Goal: Information Seeking & Learning: Learn about a topic

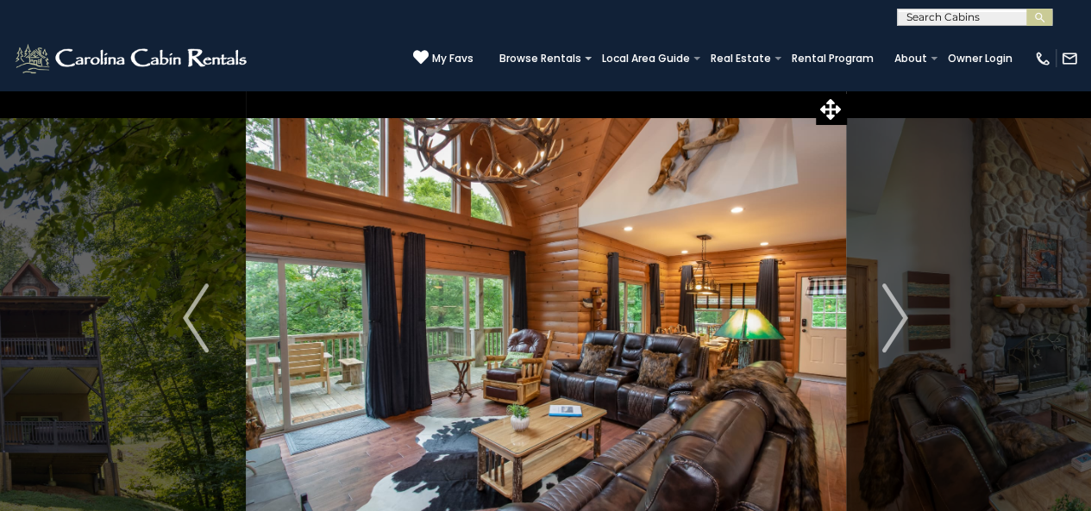
click at [902, 324] on img "Next" at bounding box center [895, 318] width 26 height 69
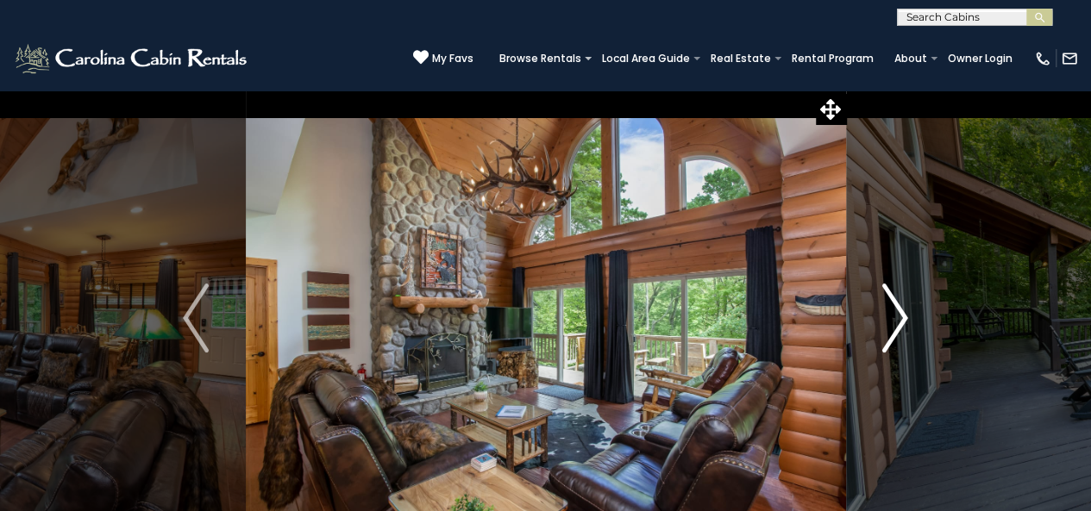
click at [900, 325] on img "Next" at bounding box center [895, 318] width 26 height 69
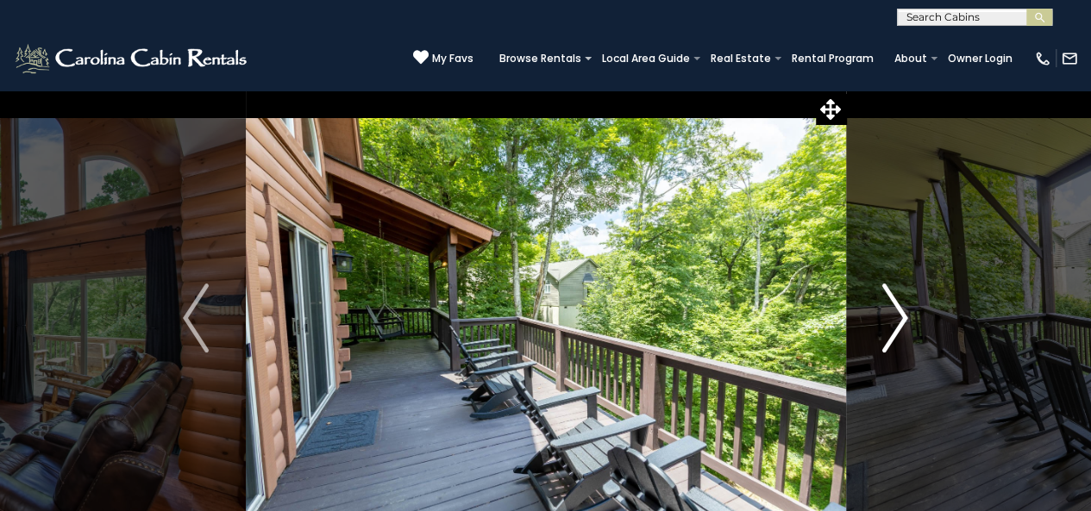
click at [898, 326] on img "Next" at bounding box center [895, 318] width 26 height 69
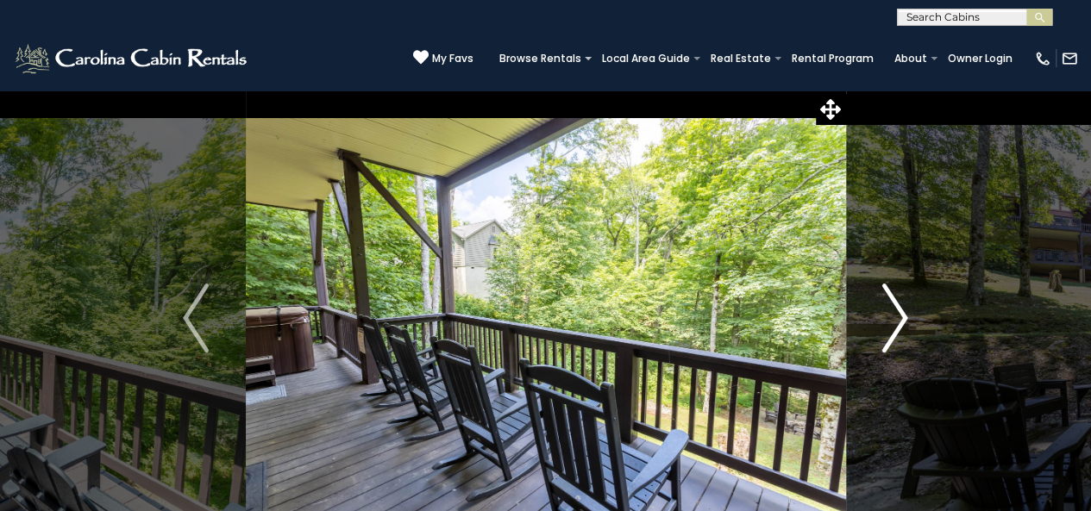
click at [897, 326] on img "Next" at bounding box center [895, 318] width 26 height 69
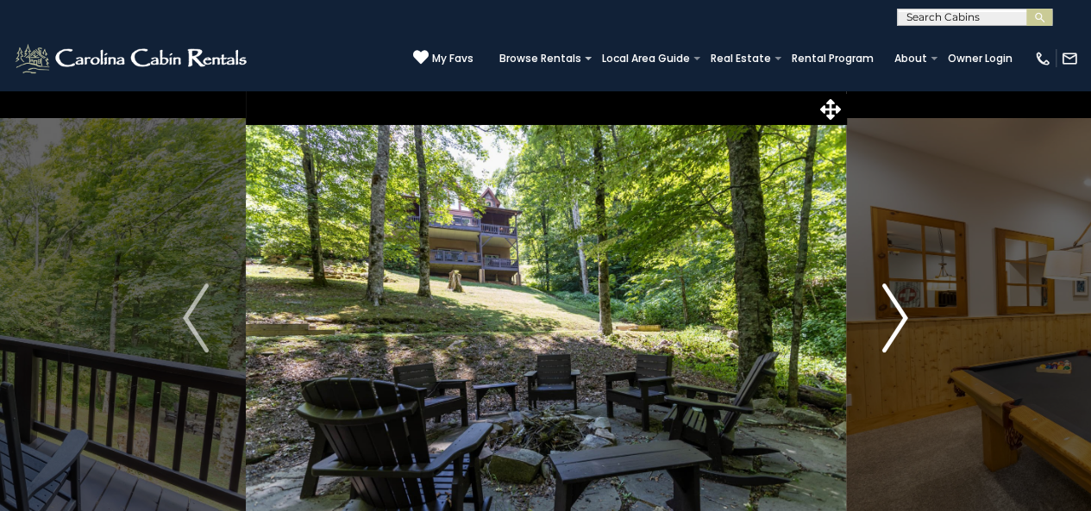
click at [896, 326] on img "Next" at bounding box center [895, 318] width 26 height 69
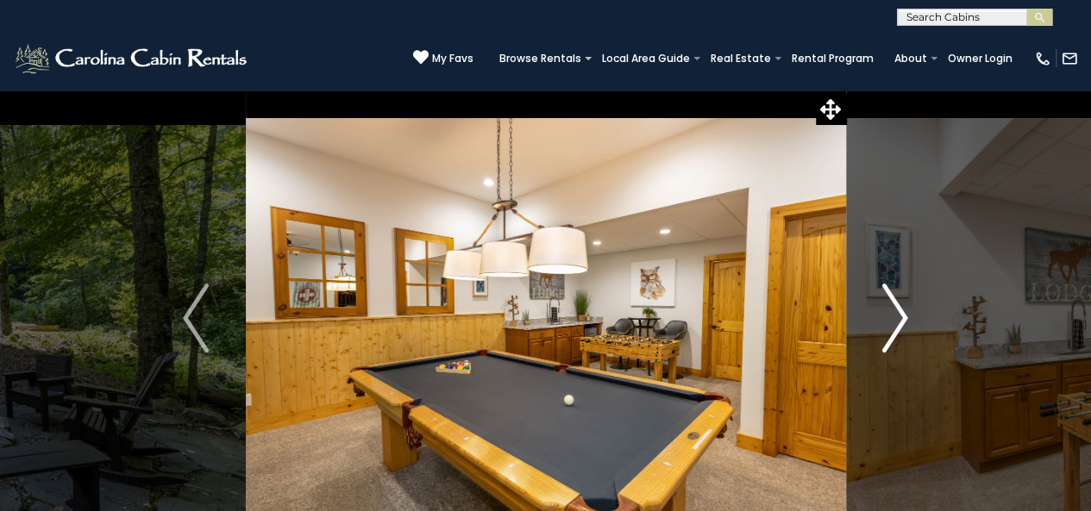
click at [896, 326] on img "Next" at bounding box center [895, 318] width 26 height 69
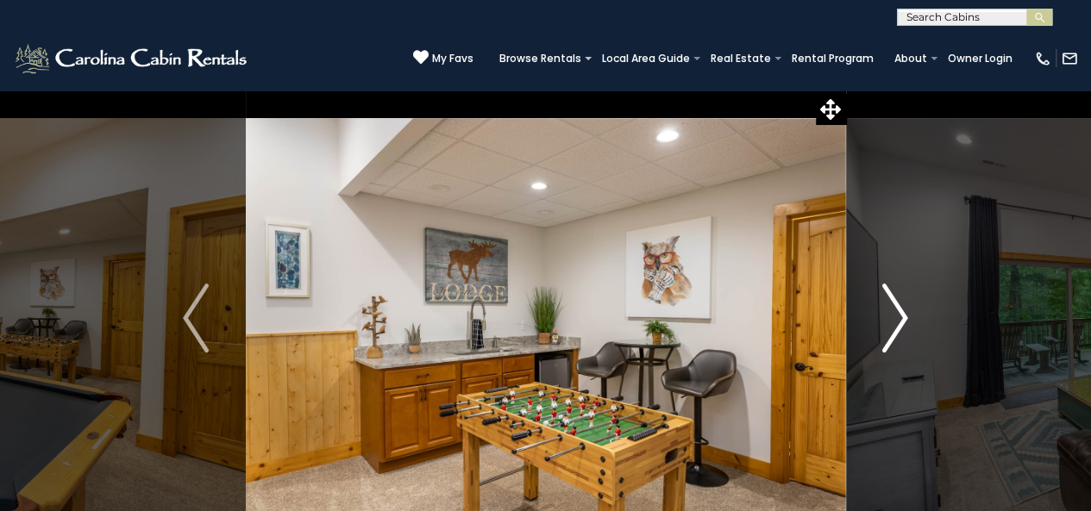
click at [896, 326] on img "Next" at bounding box center [895, 318] width 26 height 69
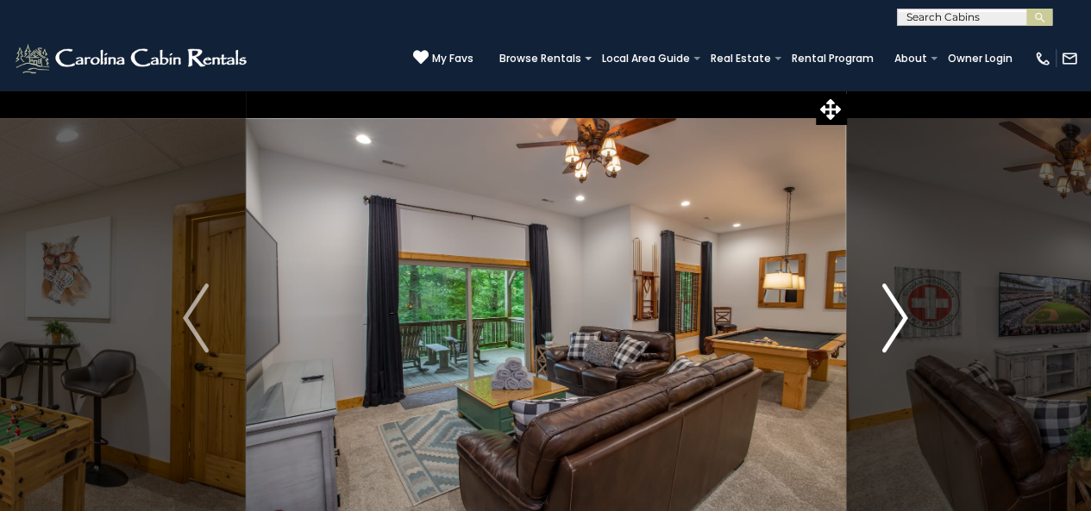
click at [898, 326] on img "Next" at bounding box center [895, 318] width 26 height 69
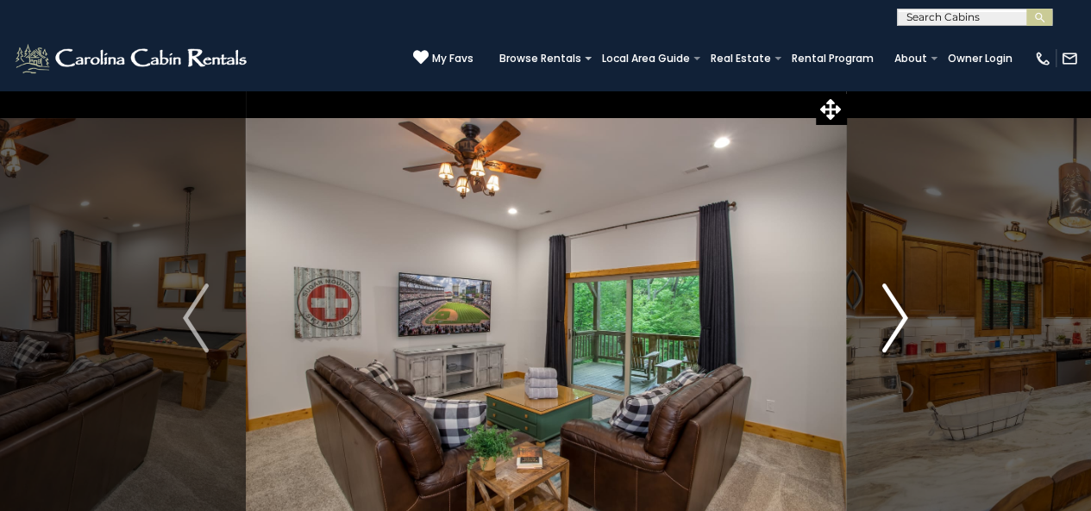
click at [898, 325] on img "Next" at bounding box center [895, 318] width 26 height 69
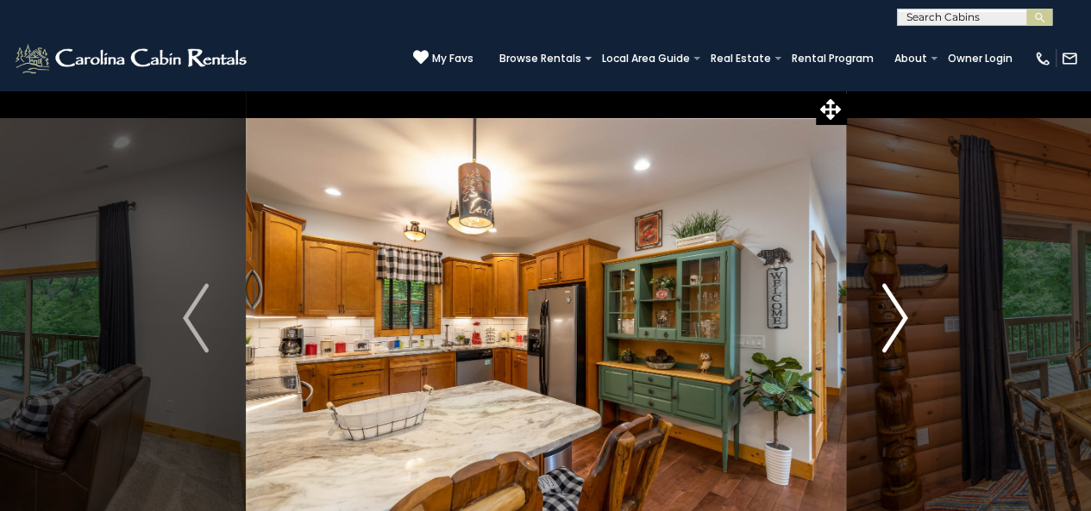
click at [900, 323] on img "Next" at bounding box center [895, 318] width 26 height 69
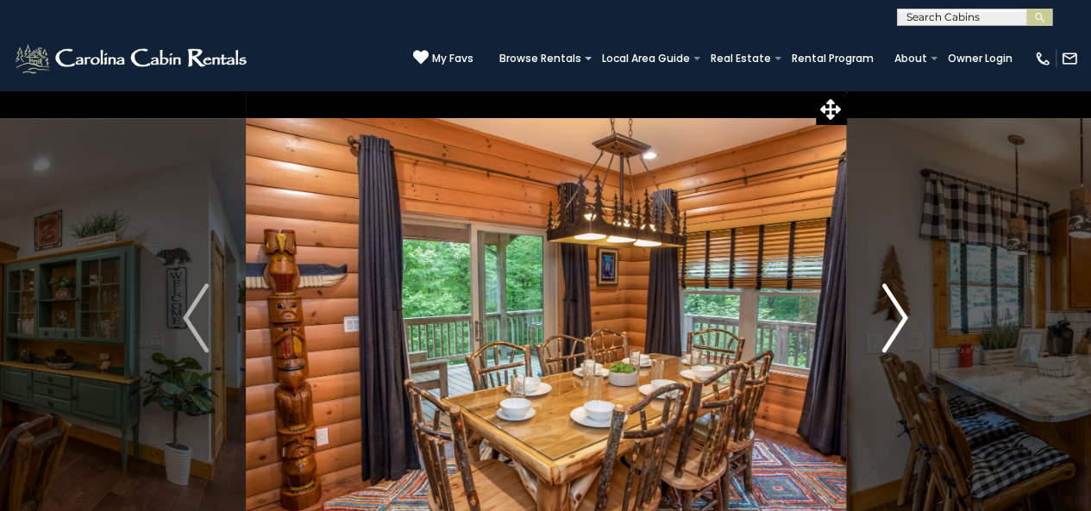
click at [899, 323] on img "Next" at bounding box center [895, 318] width 26 height 69
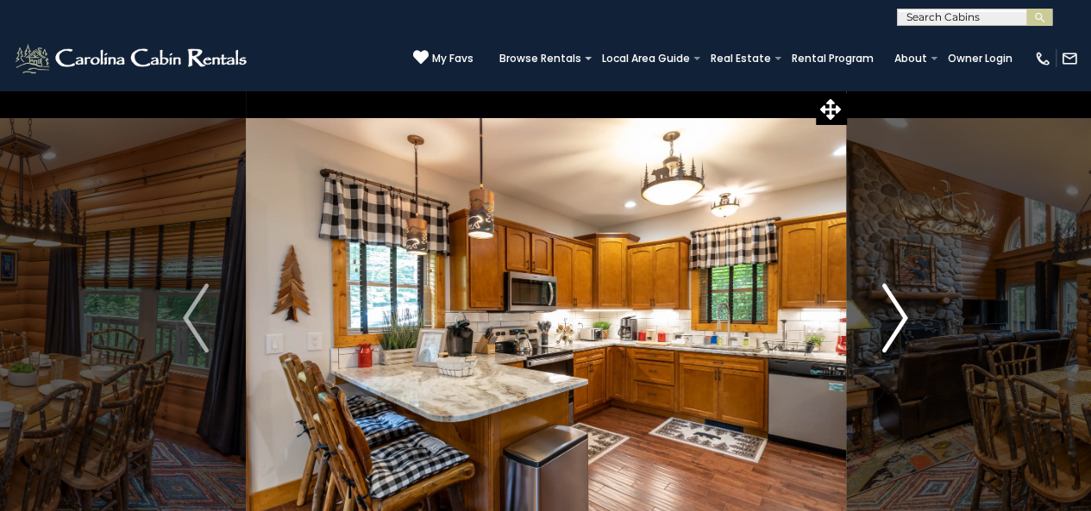
click at [896, 325] on img "Next" at bounding box center [895, 318] width 26 height 69
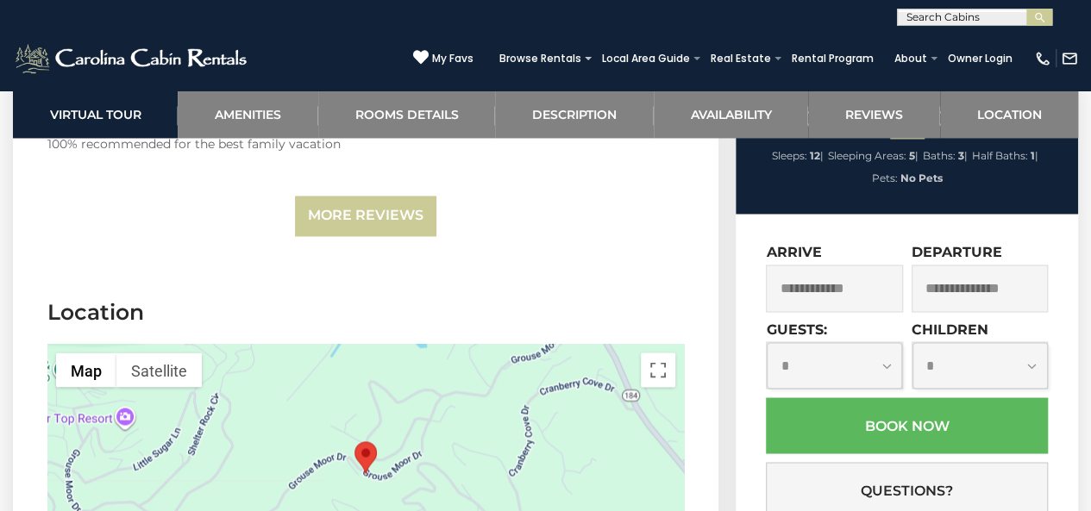
scroll to position [4410, 0]
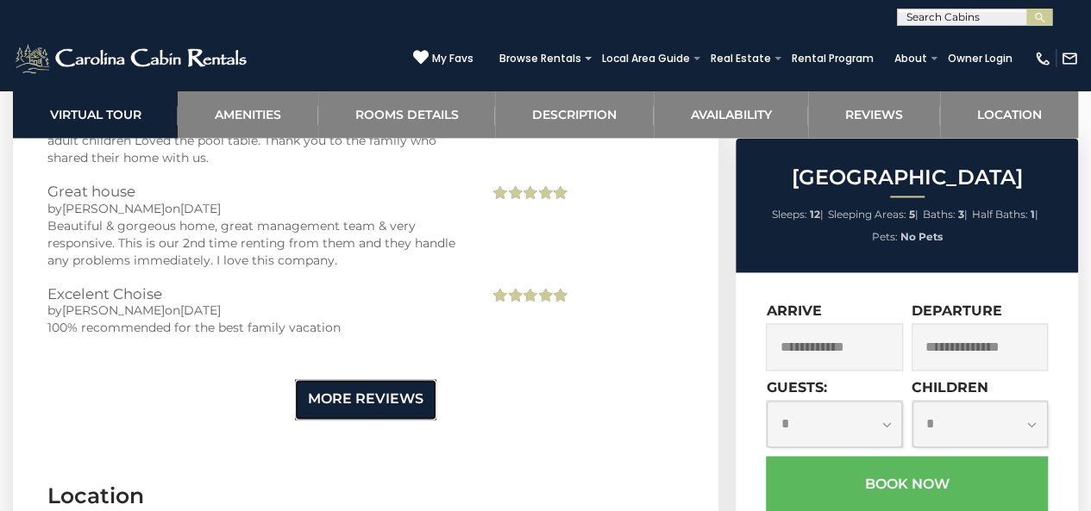
click at [335, 390] on link "More Reviews" at bounding box center [365, 399] width 141 height 41
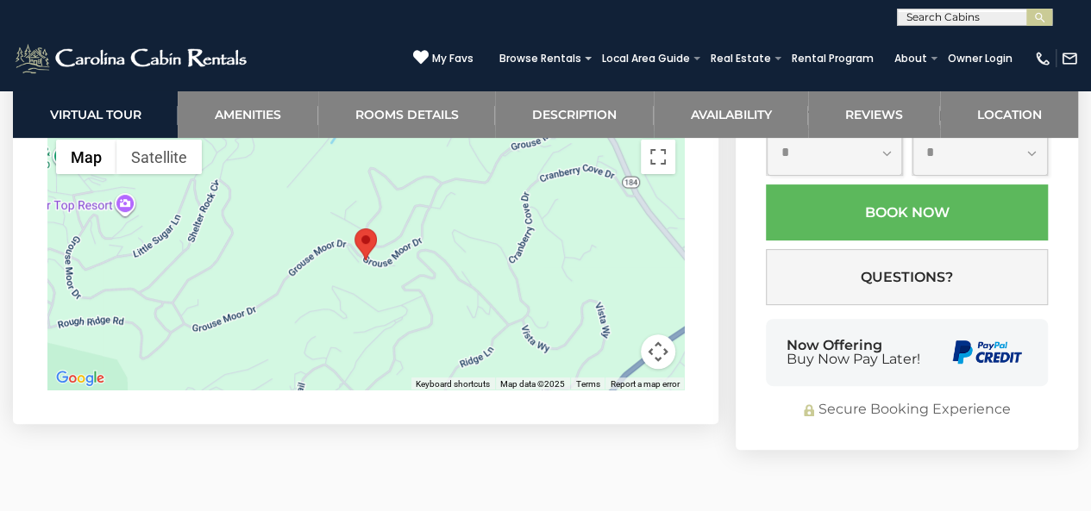
scroll to position [6738, 0]
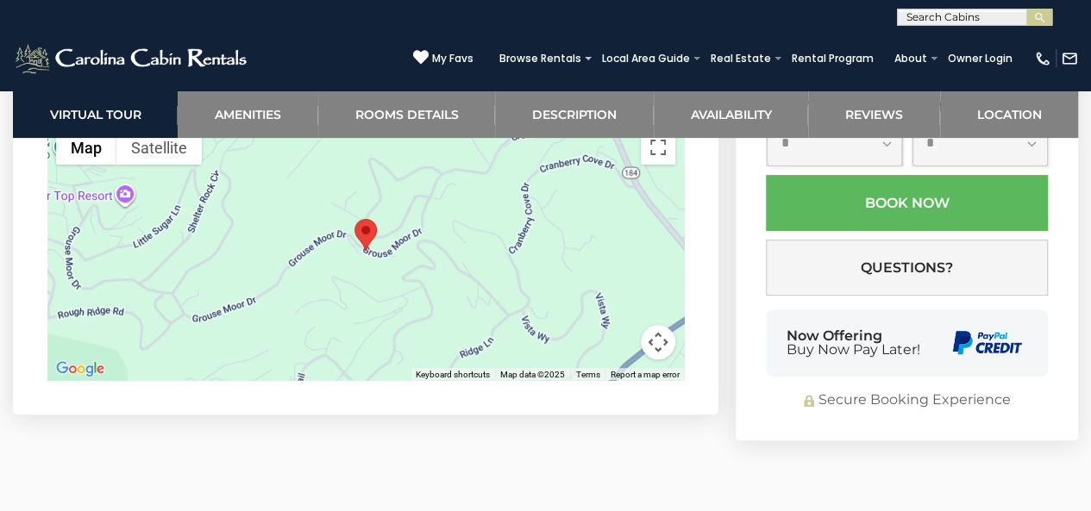
click at [354, 219] on area "Grouse Moor Lodge" at bounding box center [354, 219] width 0 height 0
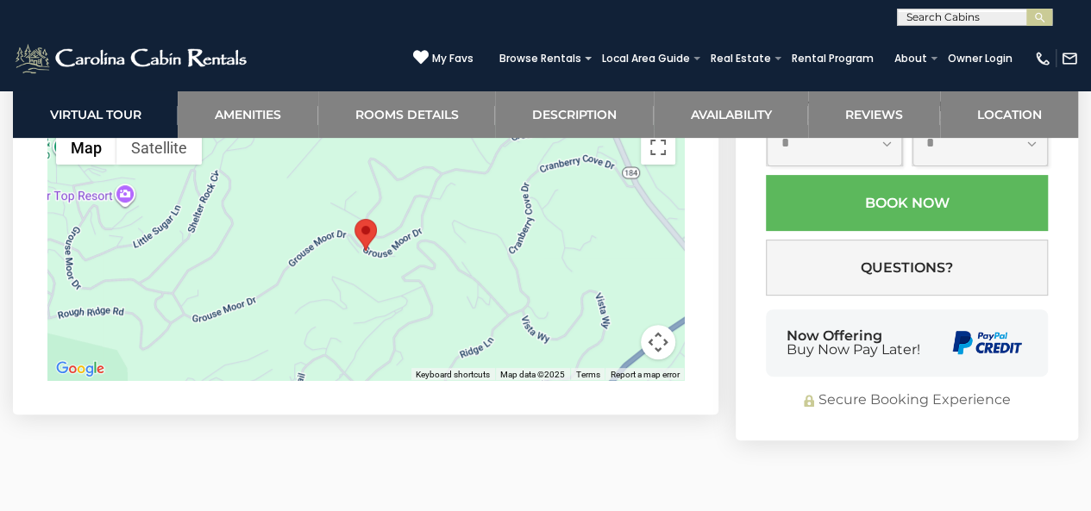
click at [354, 219] on area "Grouse Moor Lodge" at bounding box center [354, 219] width 0 height 0
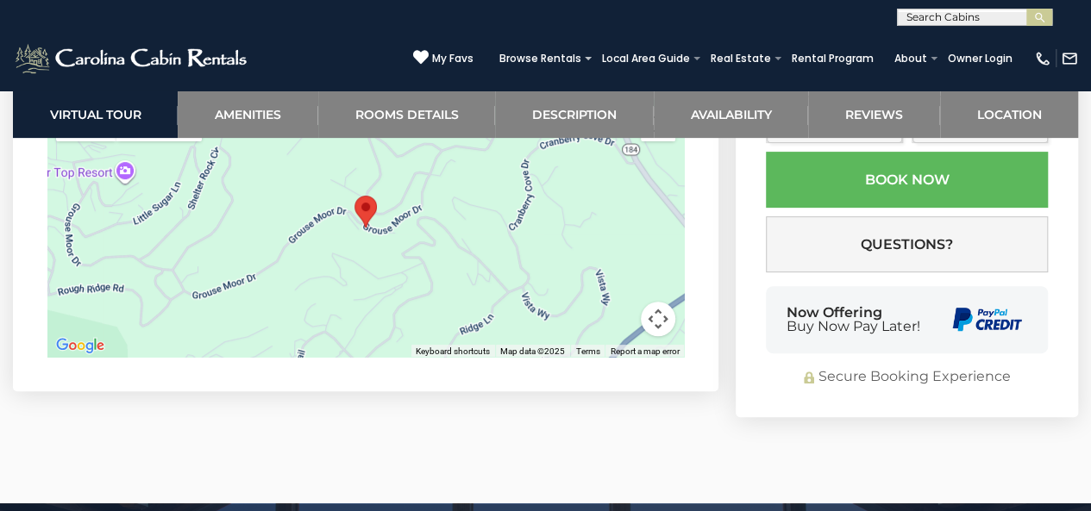
scroll to position [6570, 0]
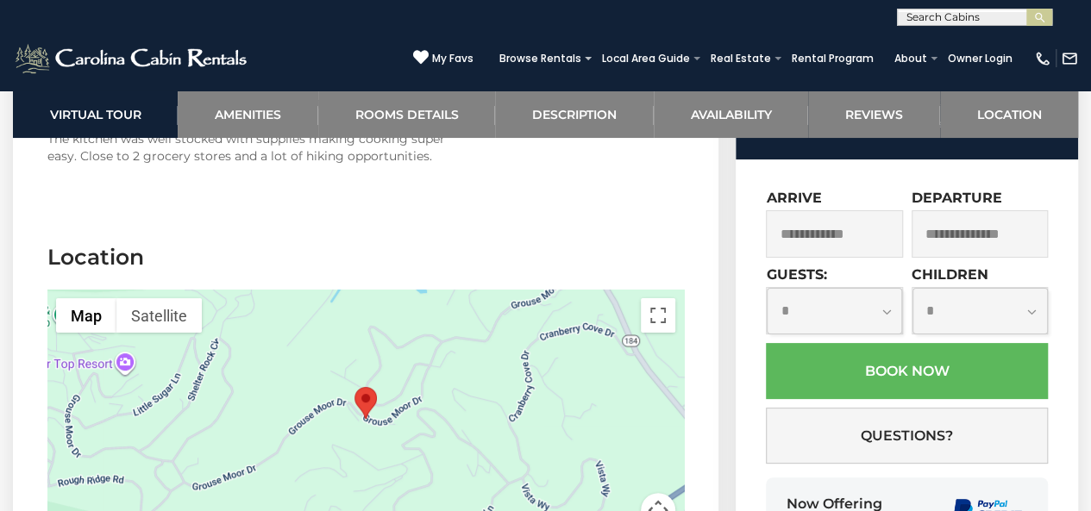
click at [354, 387] on area "Grouse Moor Lodge" at bounding box center [354, 387] width 0 height 0
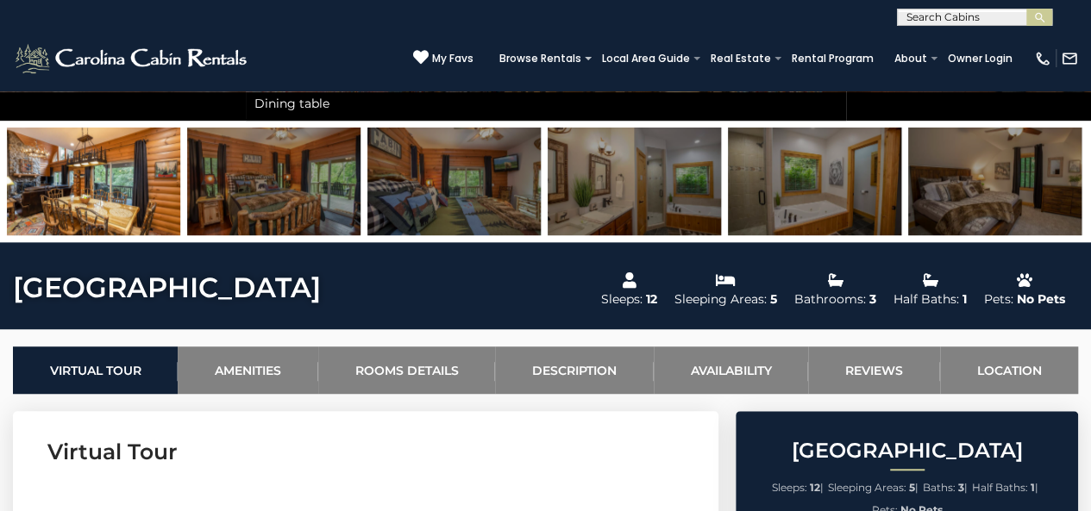
scroll to position [435, 0]
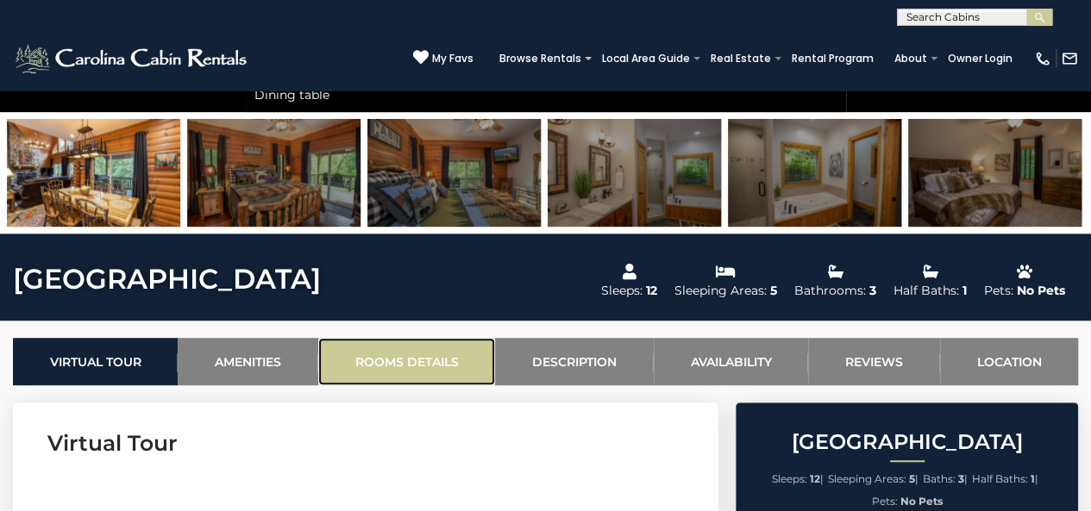
click at [426, 363] on link "Rooms Details" at bounding box center [406, 361] width 177 height 47
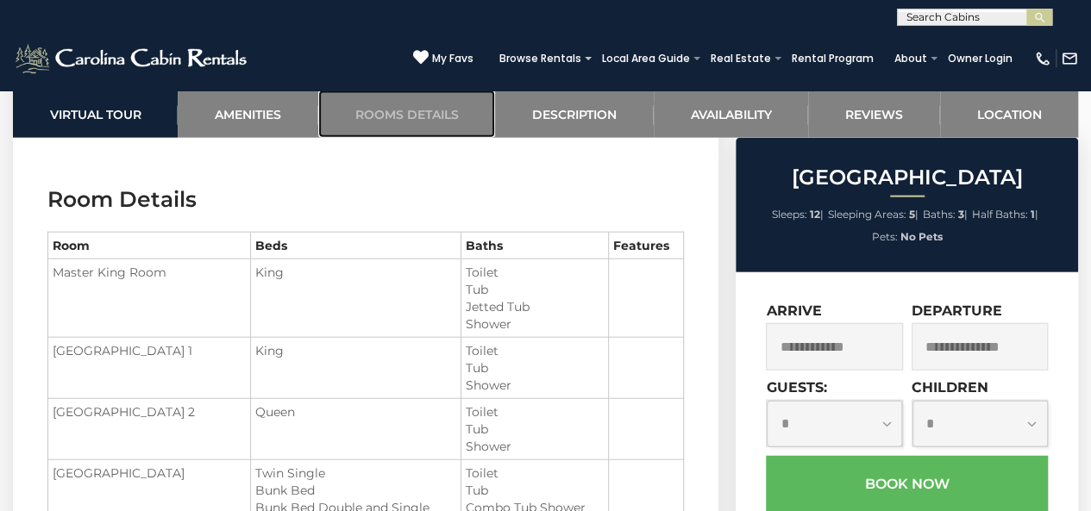
scroll to position [1945, 0]
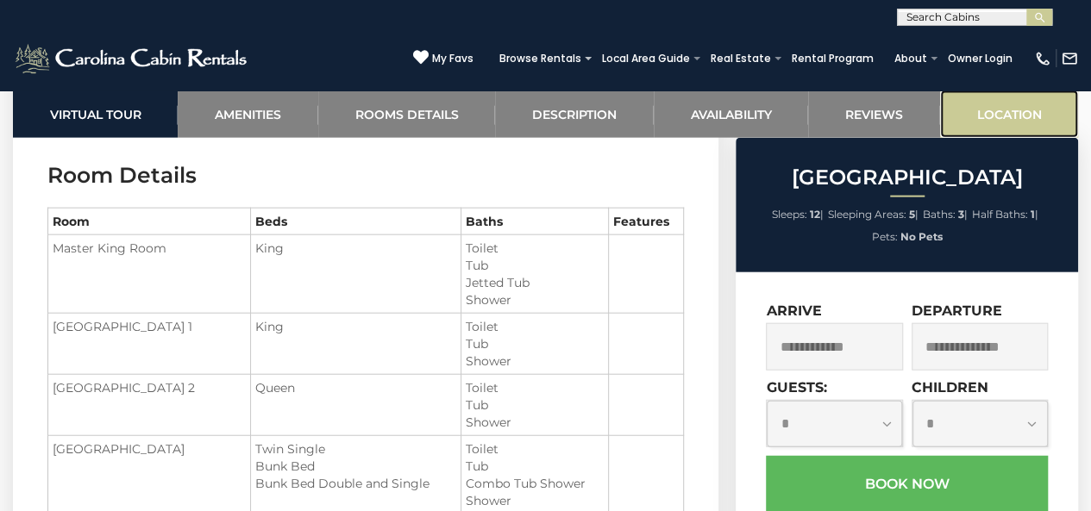
click at [1011, 119] on link "Location" at bounding box center [1009, 114] width 138 height 47
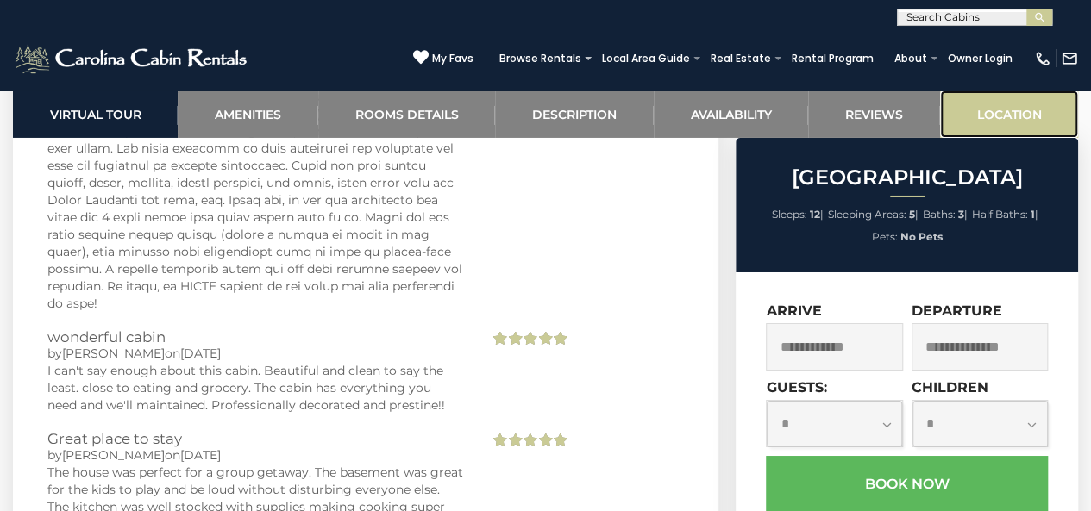
scroll to position [6620, 0]
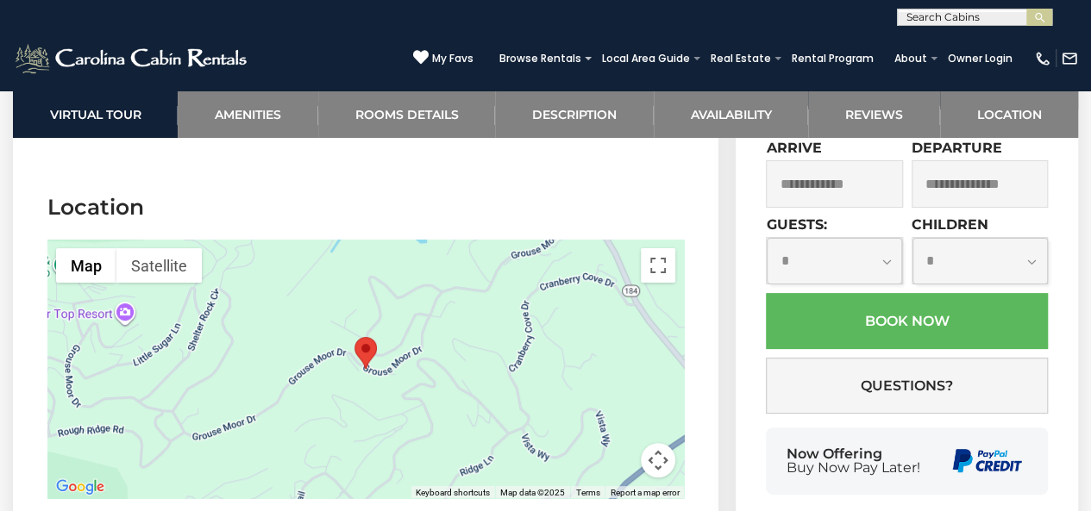
click at [354, 337] on area "Grouse Moor Lodge" at bounding box center [354, 337] width 0 height 0
click at [367, 337] on img "Grouse Moor Lodge" at bounding box center [365, 353] width 22 height 32
click at [354, 337] on area "Grouse Moor Lodge" at bounding box center [354, 337] width 0 height 0
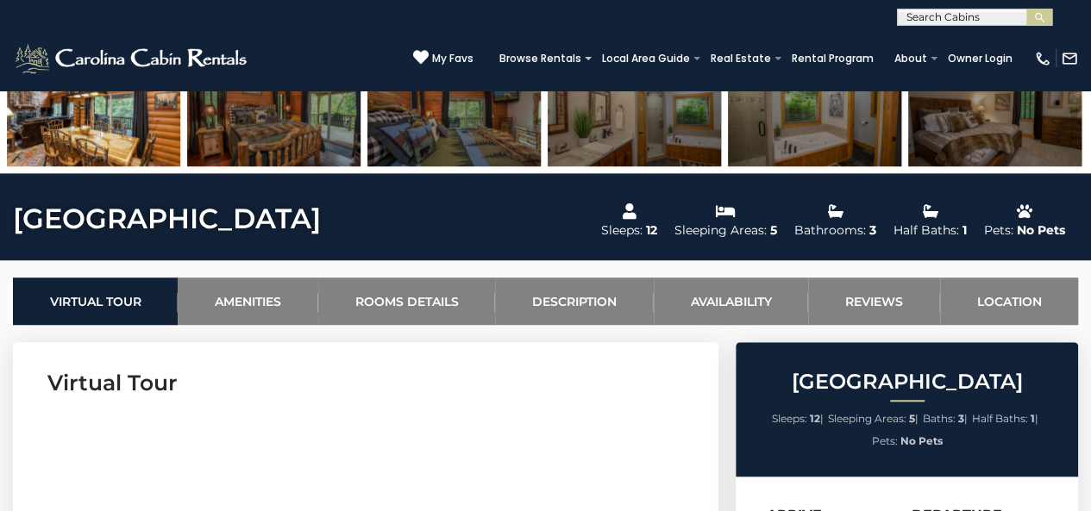
scroll to position [531, 0]
